Goal: Transaction & Acquisition: Purchase product/service

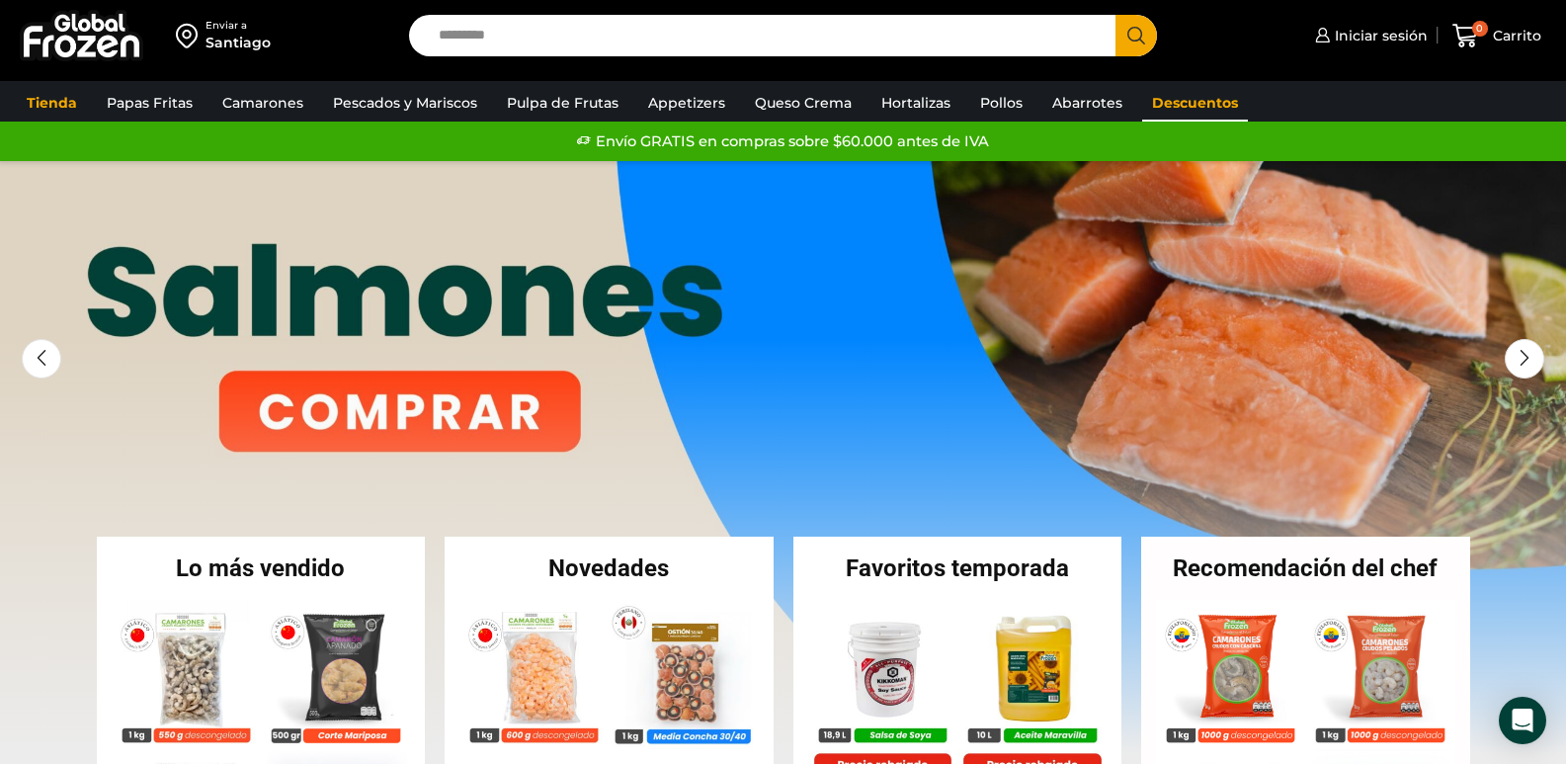
click at [1163, 100] on link "Descuentos" at bounding box center [1195, 103] width 106 height 38
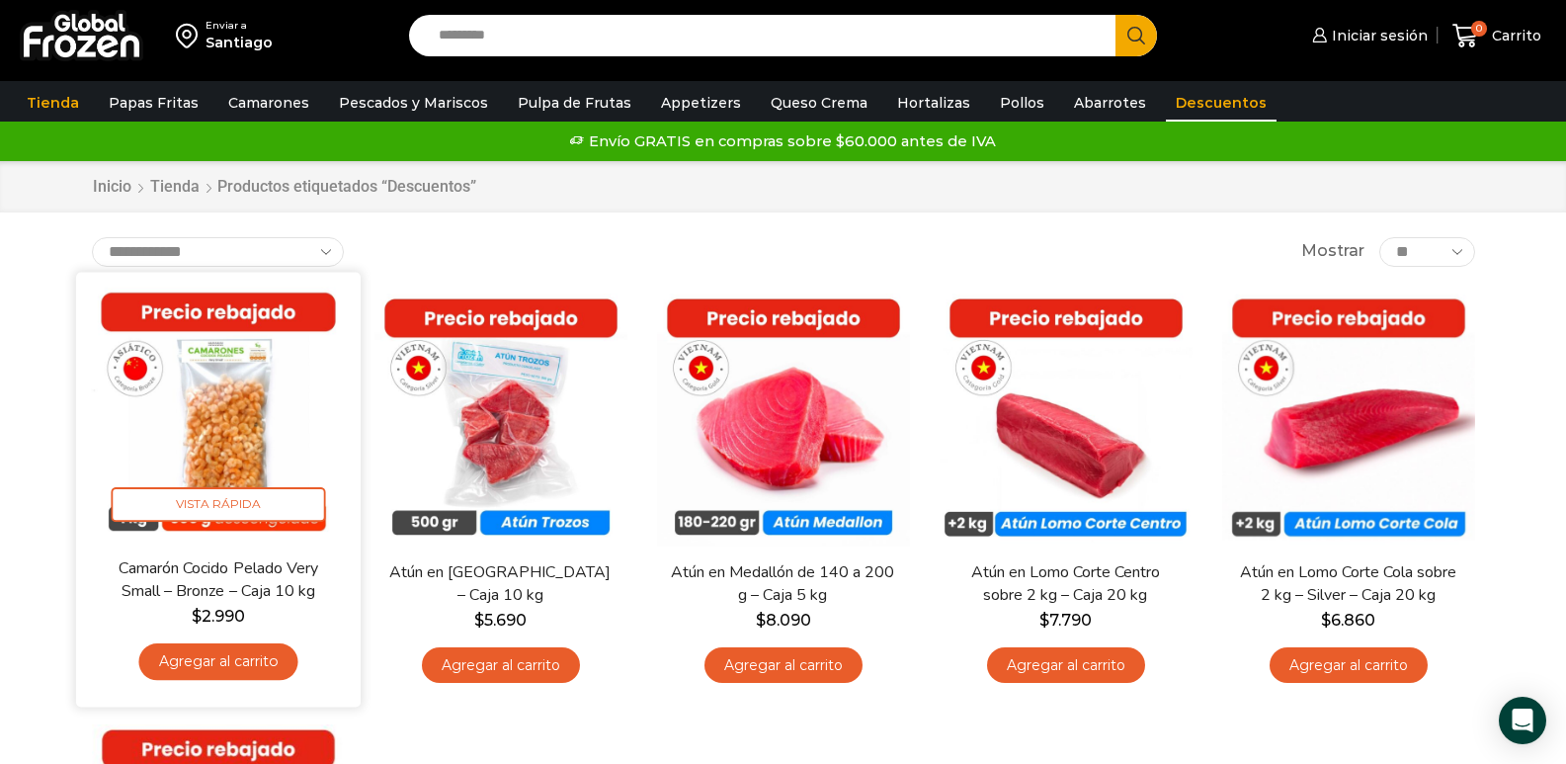
click at [196, 669] on link "Agregar al carrito" at bounding box center [217, 661] width 159 height 37
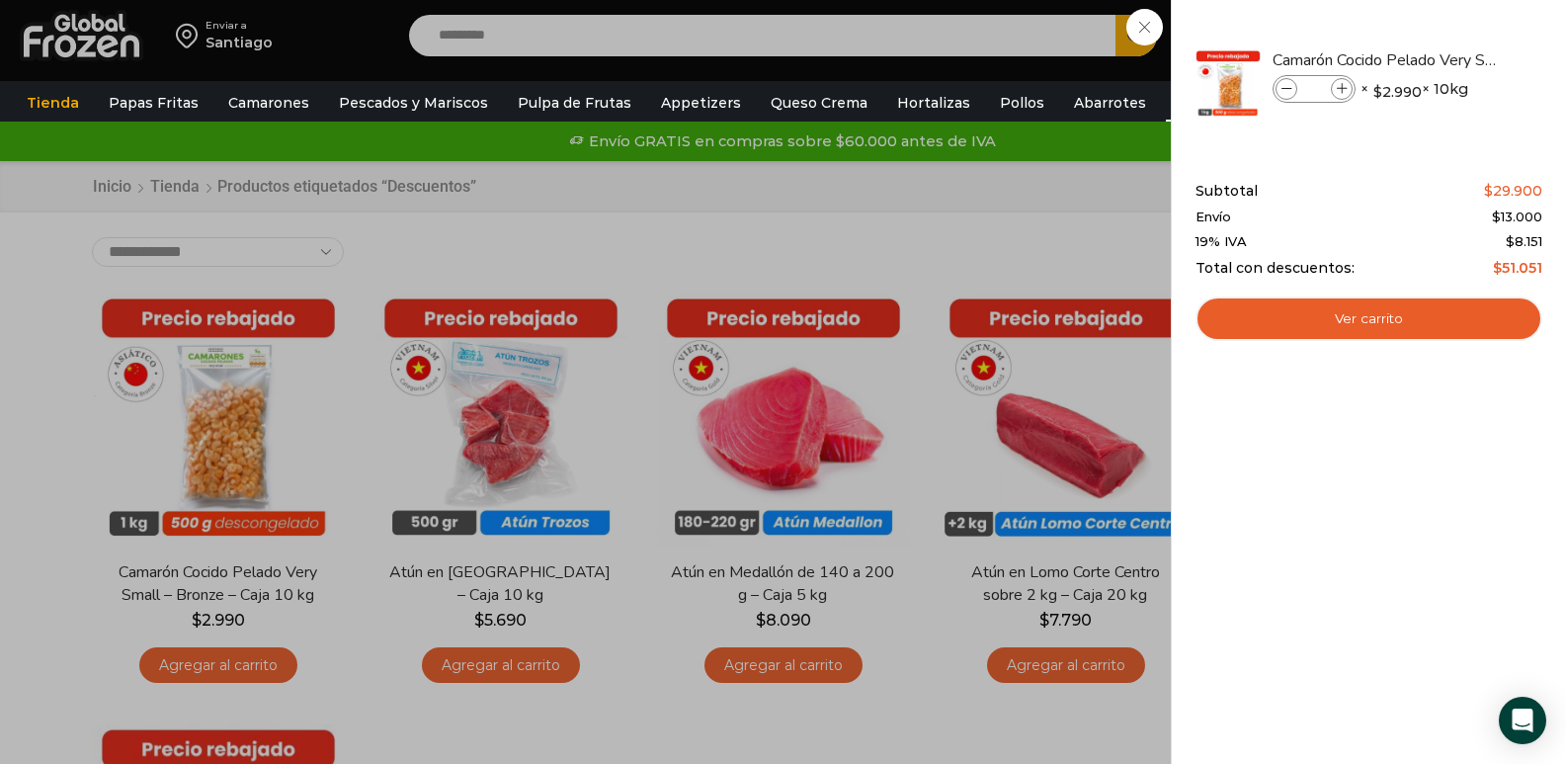
click at [1447, 59] on div "1 [GEOGRAPHIC_DATA] 1 1 Shopping Cart *" at bounding box center [1496, 36] width 99 height 46
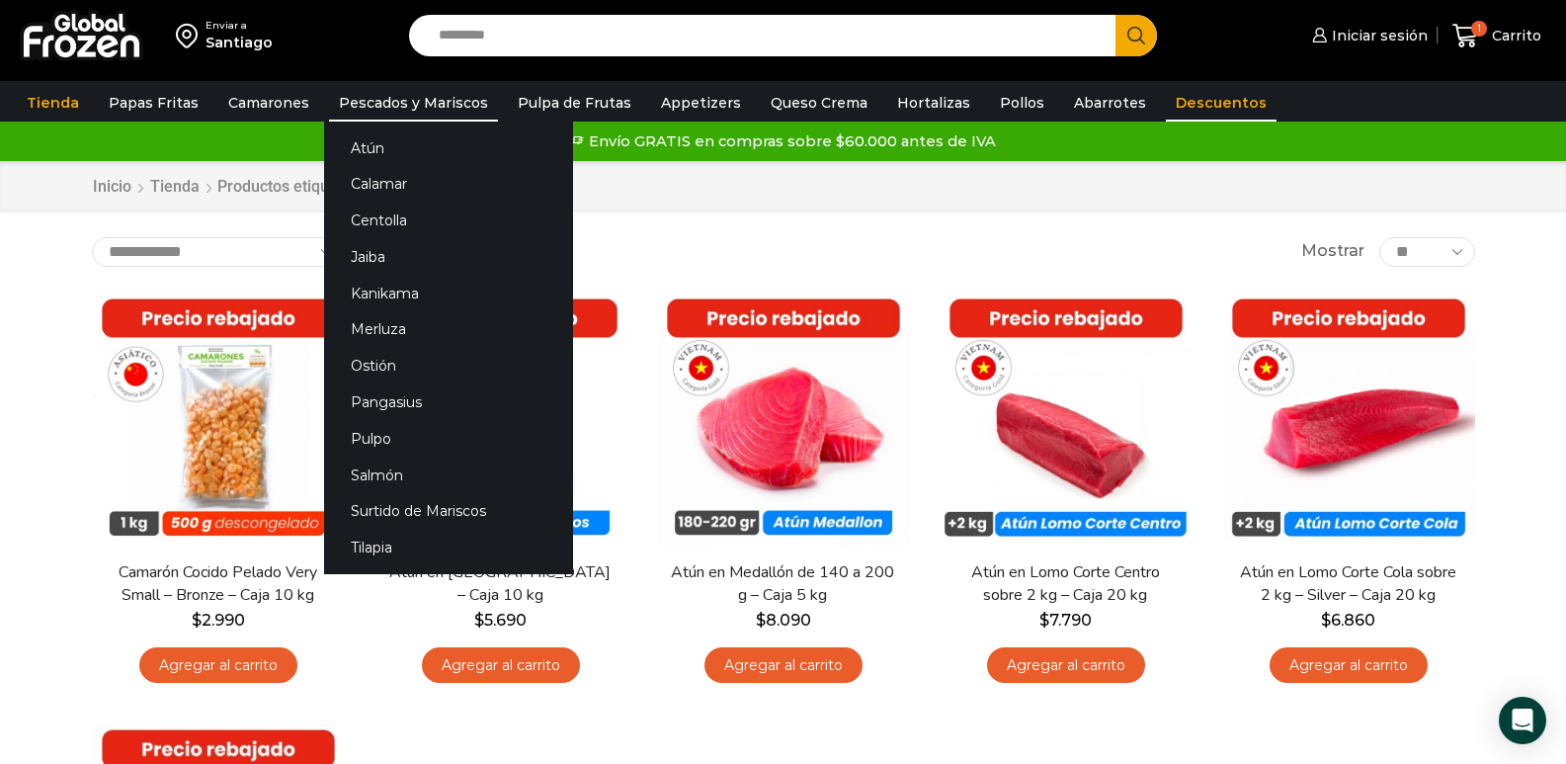
click at [356, 102] on link "Pescados y Mariscos" at bounding box center [413, 103] width 169 height 38
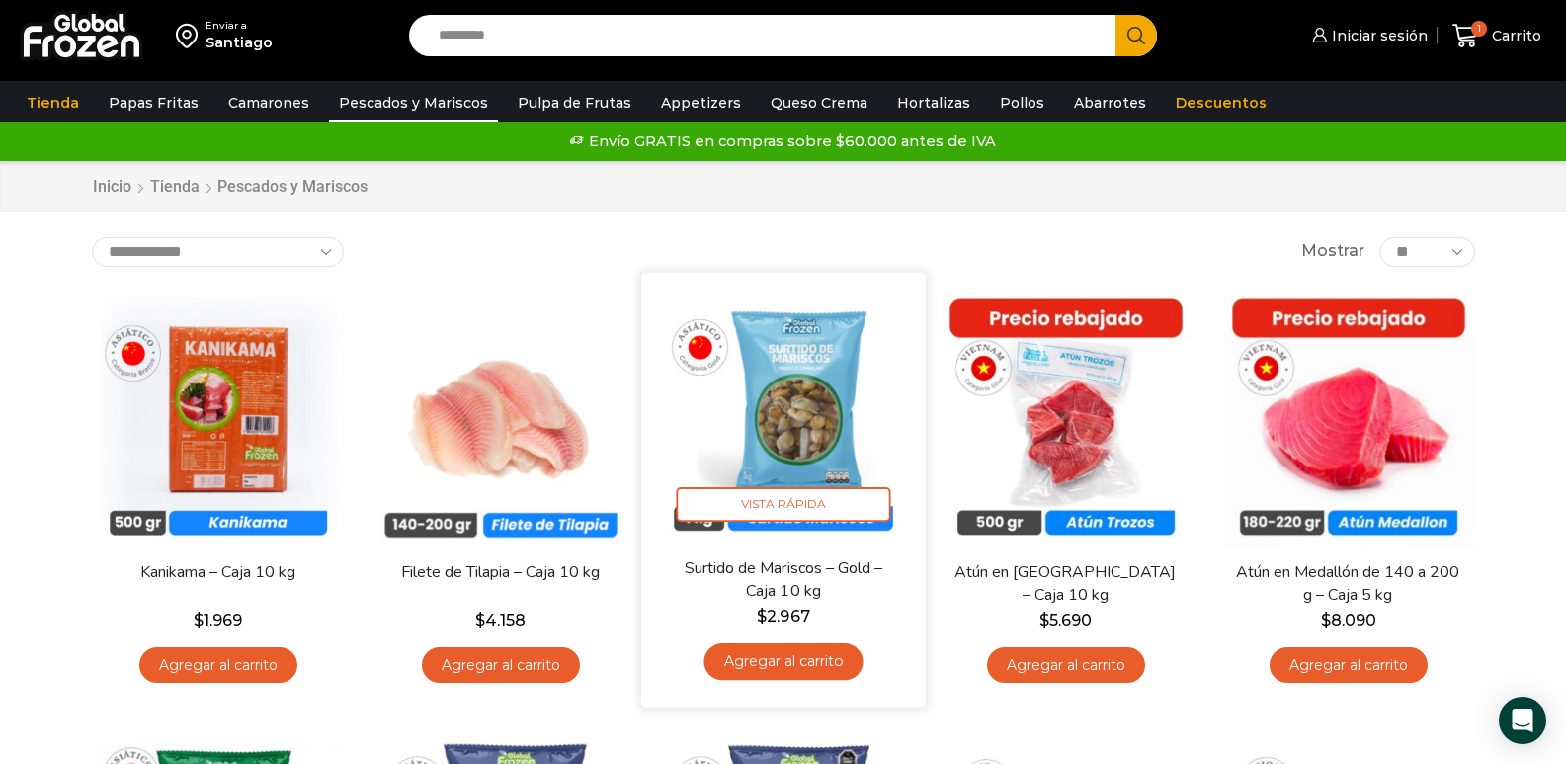
click at [802, 660] on link "Agregar al carrito" at bounding box center [782, 661] width 159 height 37
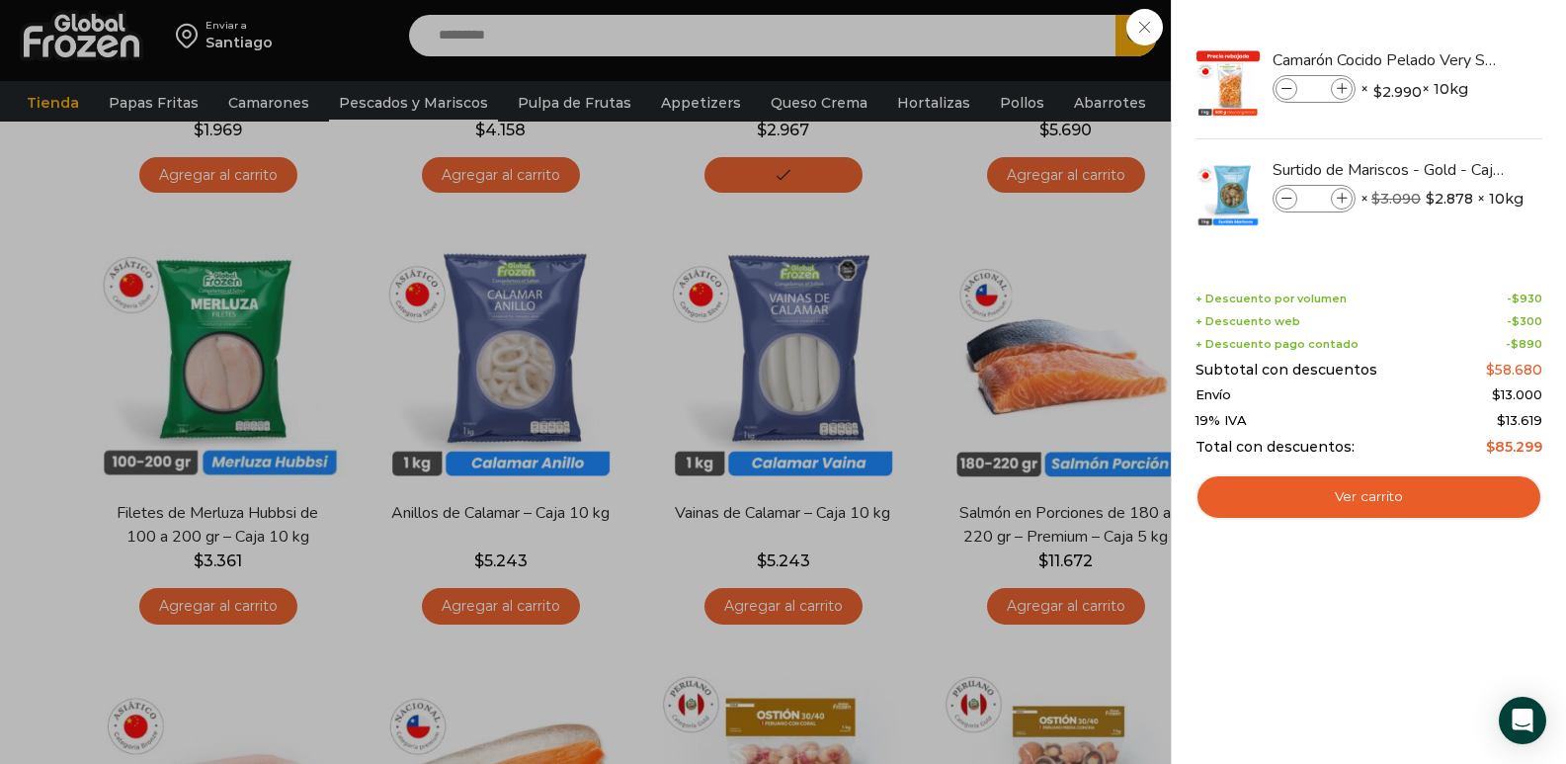
scroll to position [515, 0]
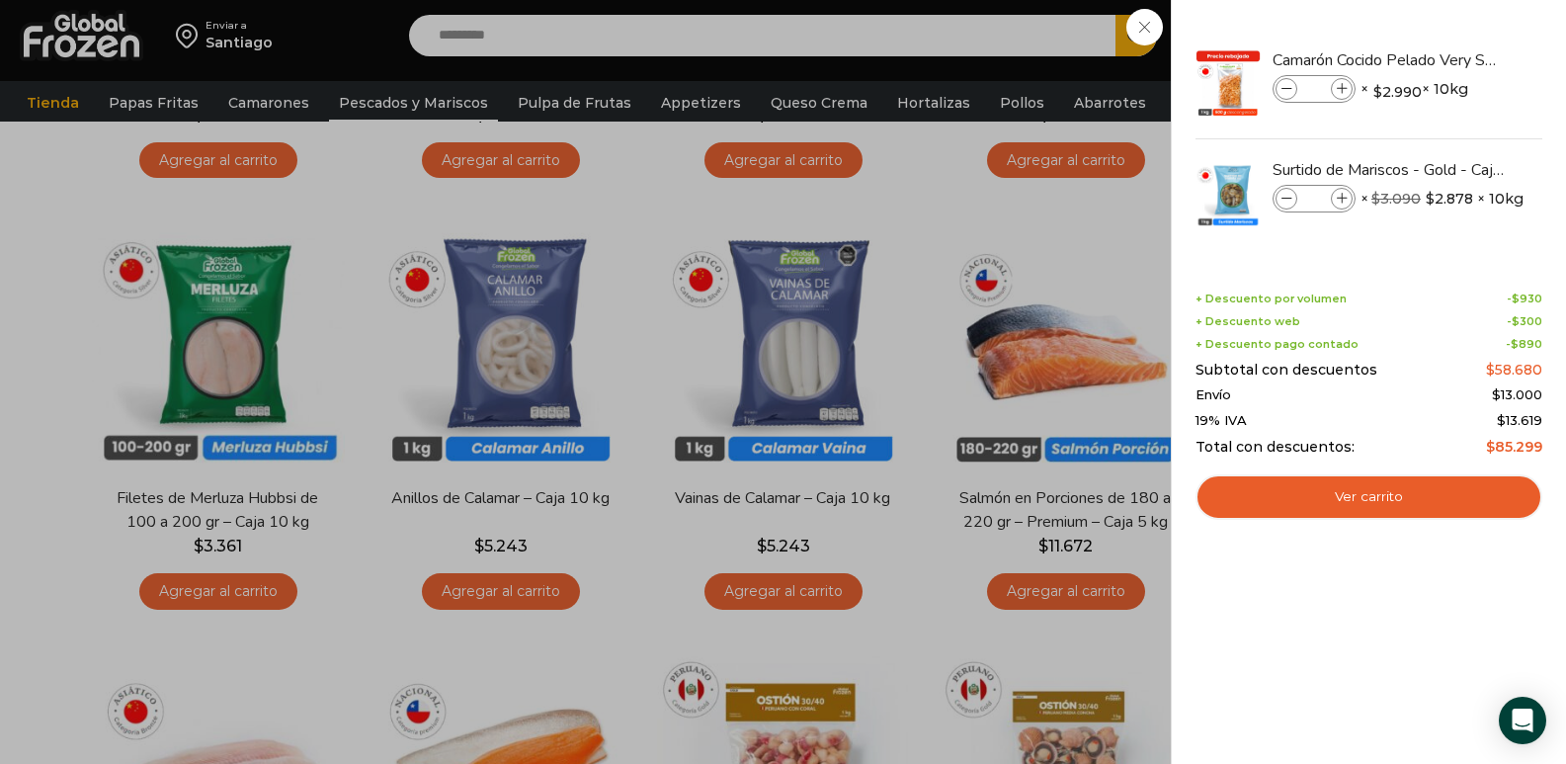
click at [1447, 59] on div "2 Carrito 2 2 Shopping Cart *" at bounding box center [1496, 36] width 99 height 46
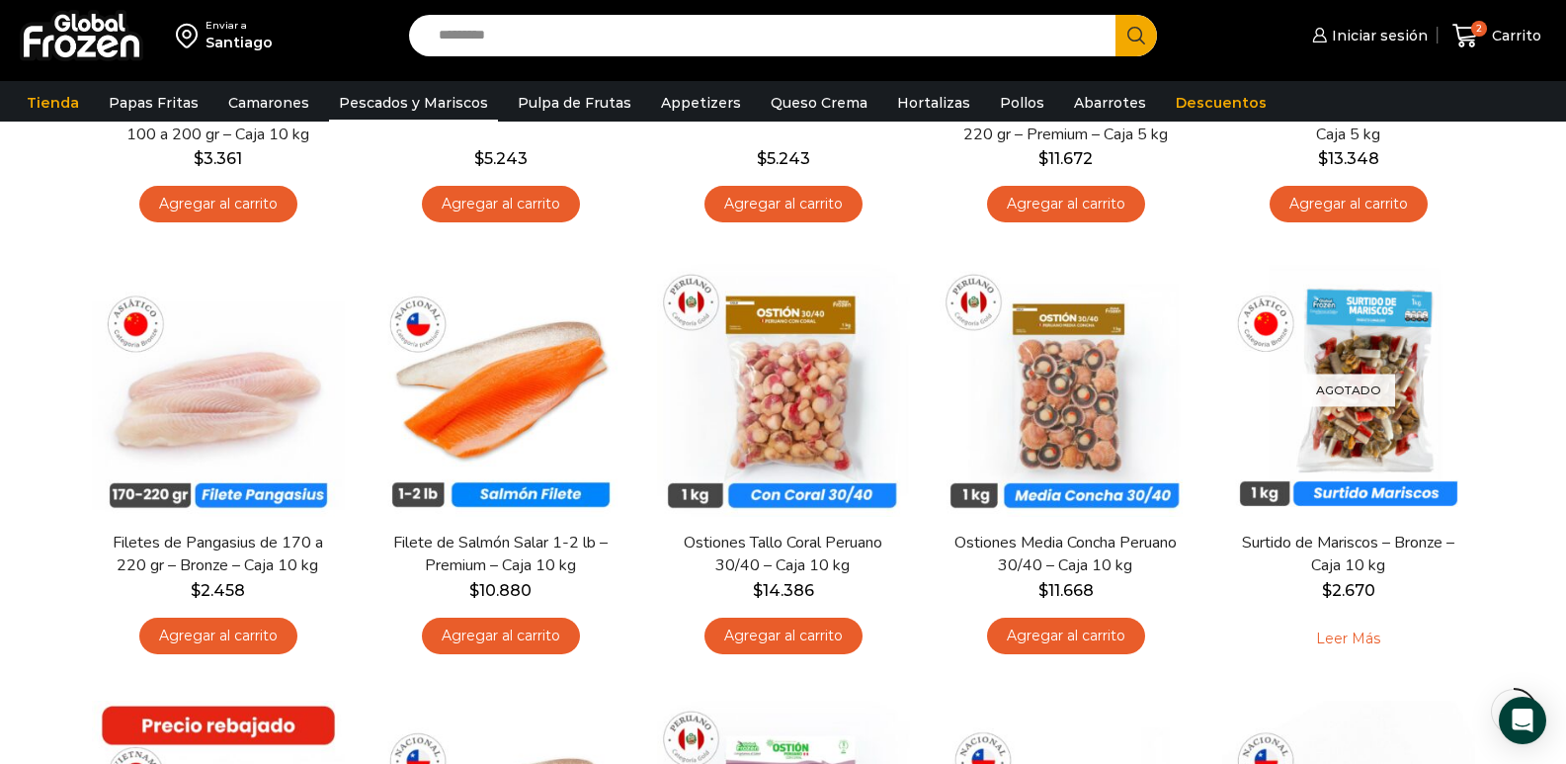
scroll to position [905, 0]
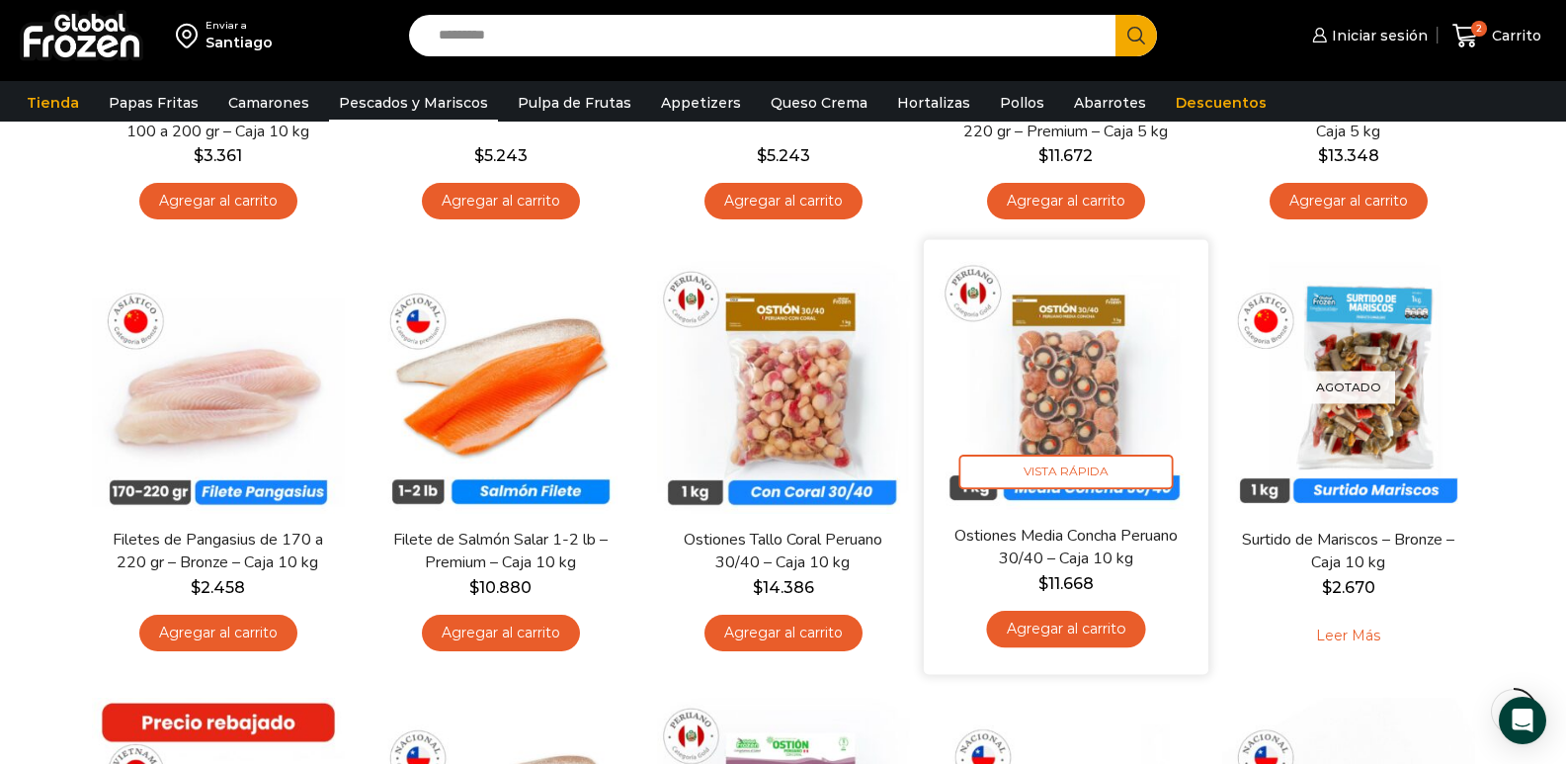
click at [1098, 627] on link "Agregar al carrito" at bounding box center [1065, 629] width 159 height 37
